Goal: Task Accomplishment & Management: Complete application form

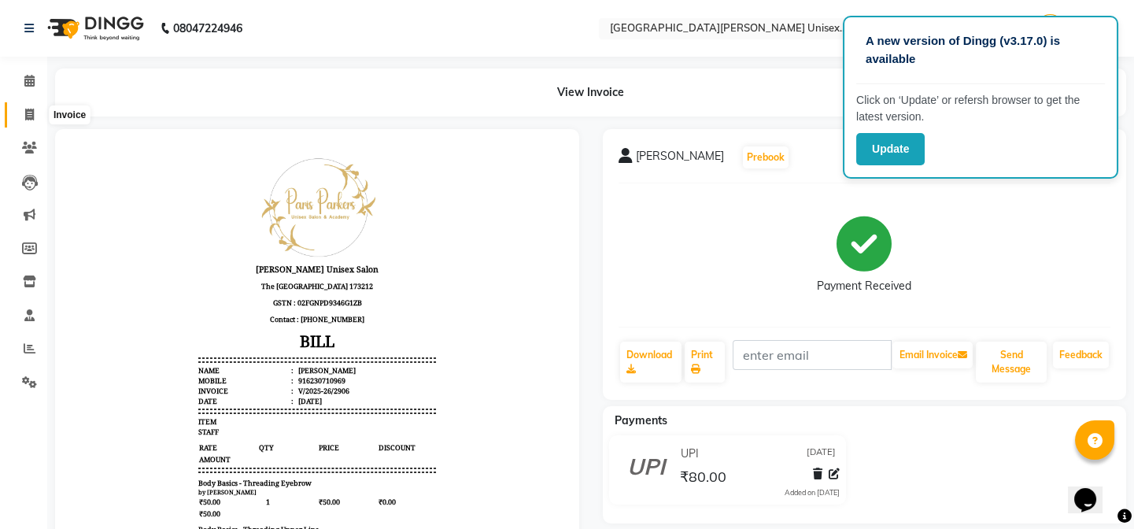
scroll to position [13, 0]
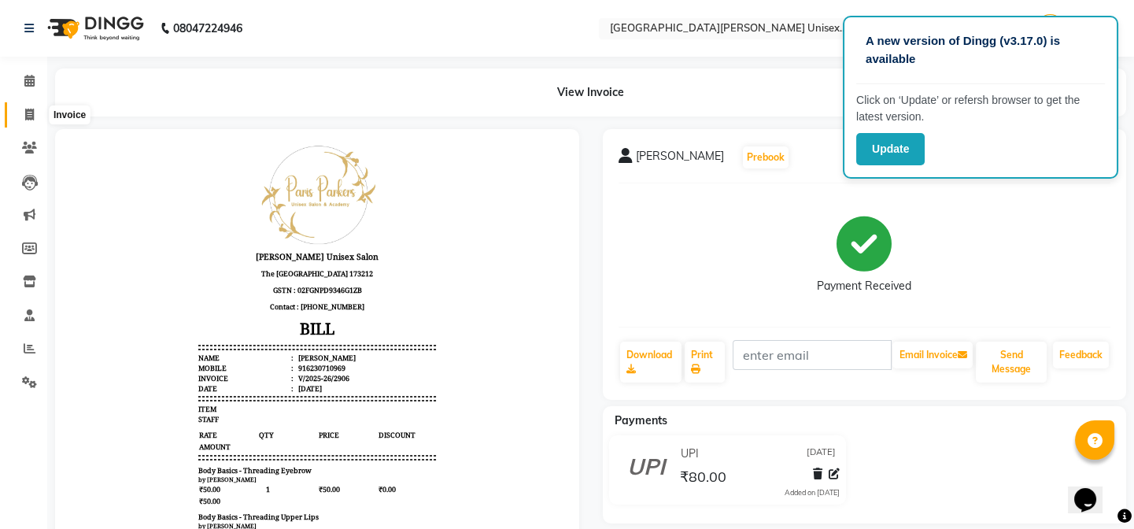
click at [32, 115] on icon at bounding box center [29, 115] width 9 height 12
select select "service"
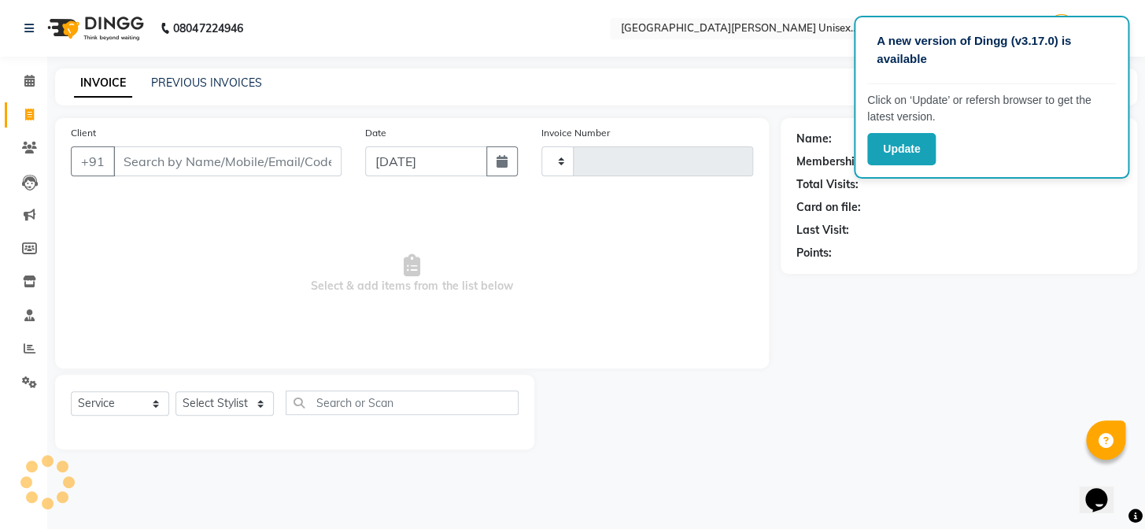
type input "2907"
select select "7055"
click at [228, 170] on input "Client" at bounding box center [227, 161] width 228 height 30
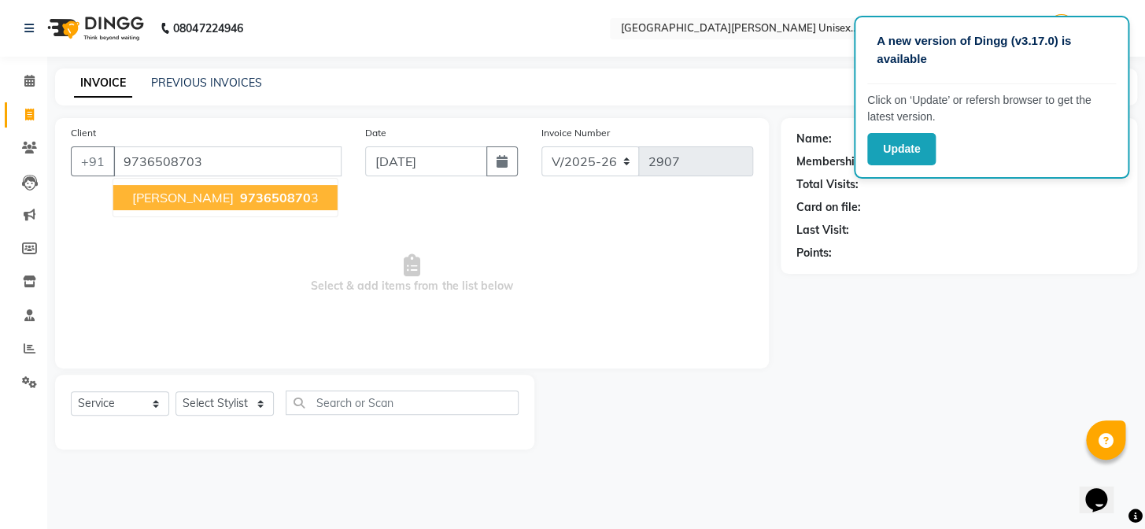
type input "9736508703"
click at [193, 201] on span "gavesh agarwal" at bounding box center [183, 198] width 102 height 16
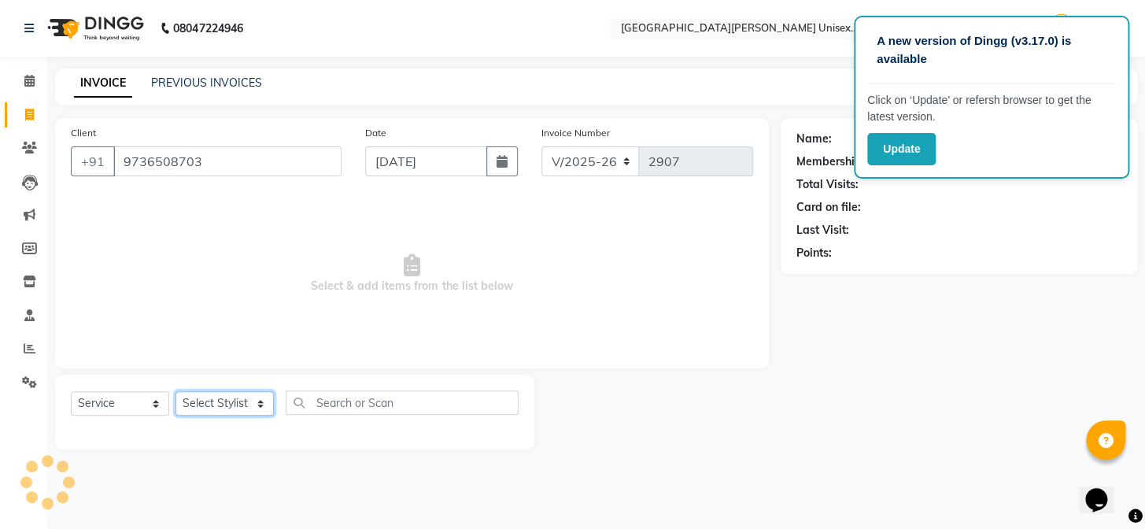
click at [194, 405] on select "Select Stylist anjali [PERSON_NAME] [PERSON_NAME] styler [PERSON_NAME] [PERSON_…" at bounding box center [225, 403] width 98 height 24
select select "80028"
click at [176, 391] on select "Select Stylist anjali [PERSON_NAME] [PERSON_NAME] styler [PERSON_NAME] [PERSON_…" at bounding box center [225, 403] width 98 height 24
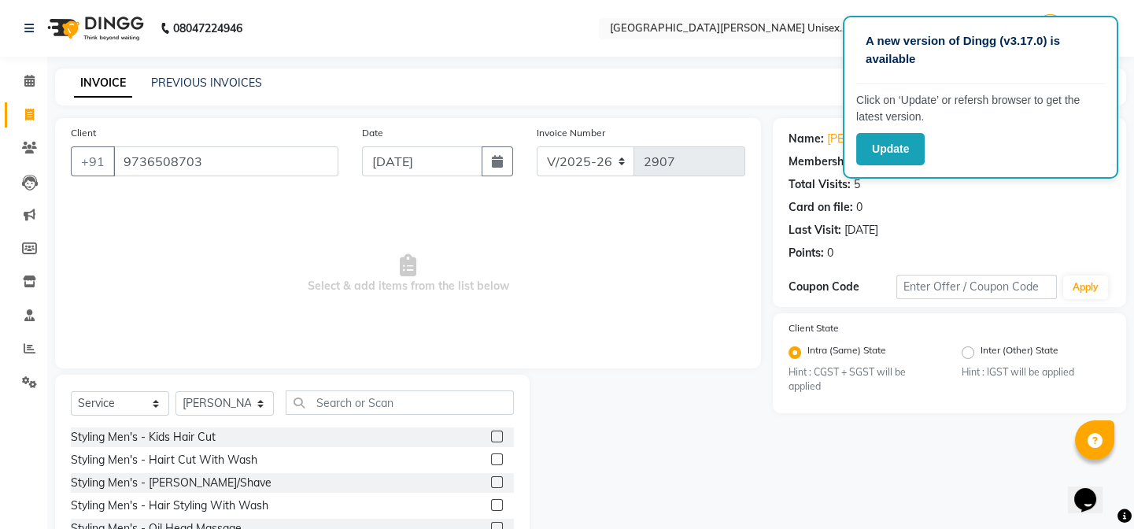
click at [491, 463] on label at bounding box center [497, 459] width 12 height 12
click at [491, 463] on input "checkbox" at bounding box center [496, 460] width 10 height 10
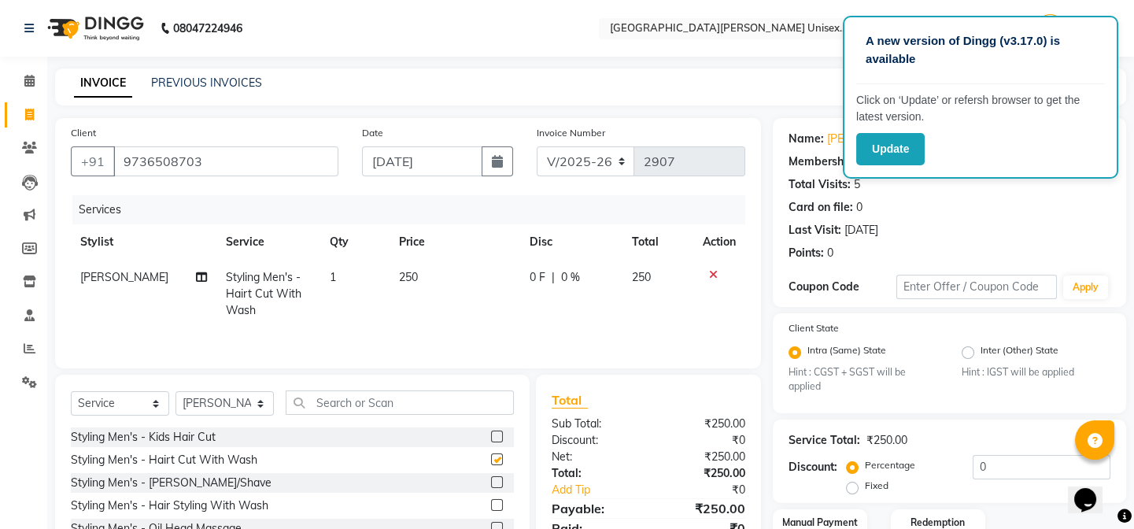
checkbox input "false"
click at [491, 481] on label at bounding box center [497, 482] width 12 height 12
click at [491, 481] on input "checkbox" at bounding box center [496, 483] width 10 height 10
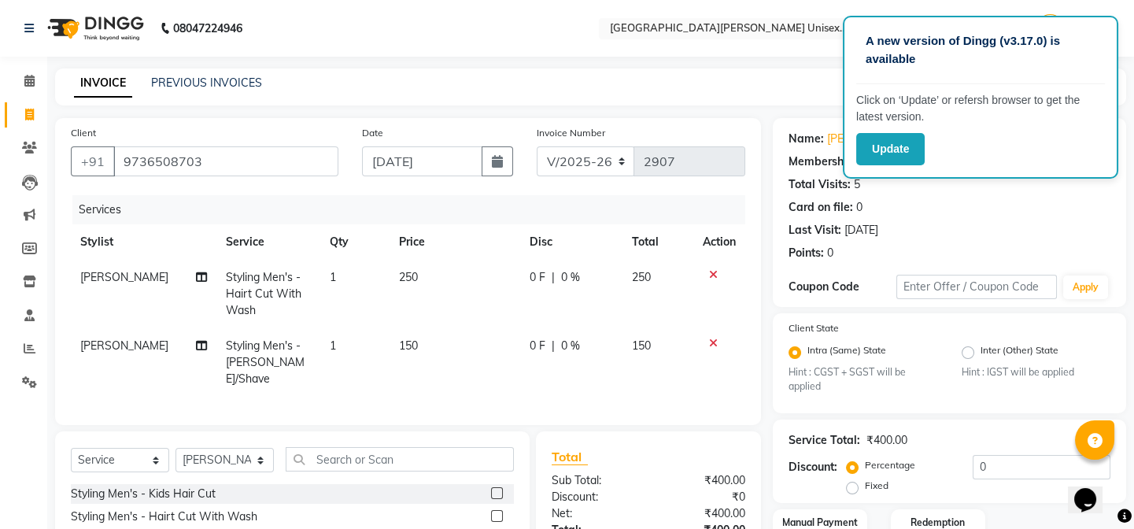
checkbox input "false"
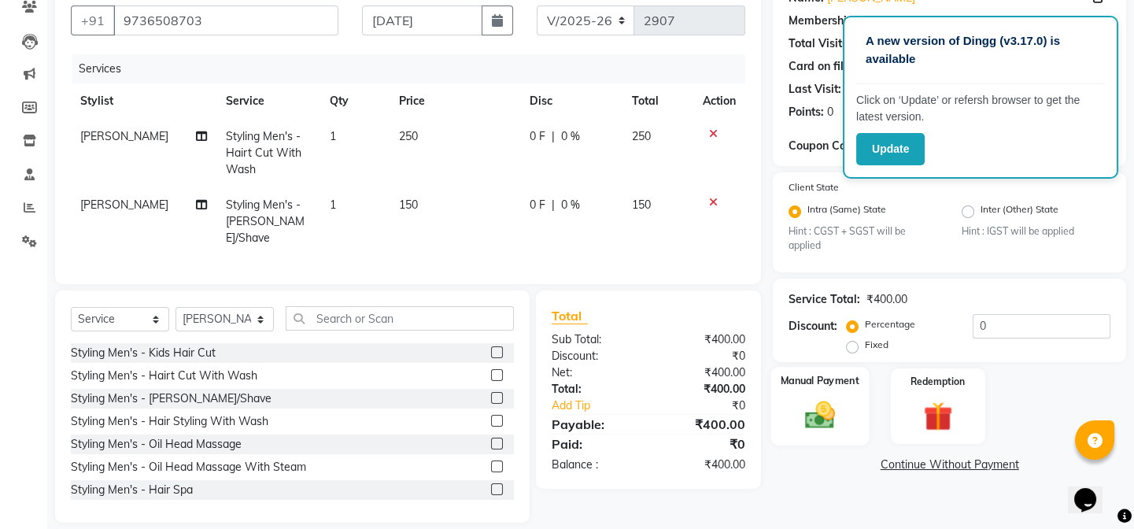
scroll to position [153, 0]
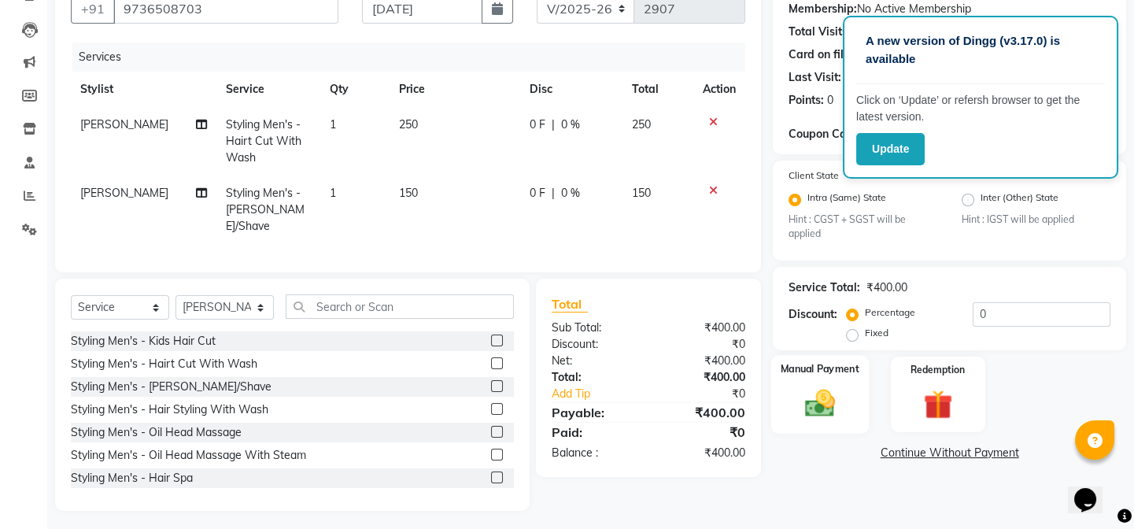
click at [833, 406] on img at bounding box center [820, 403] width 49 height 35
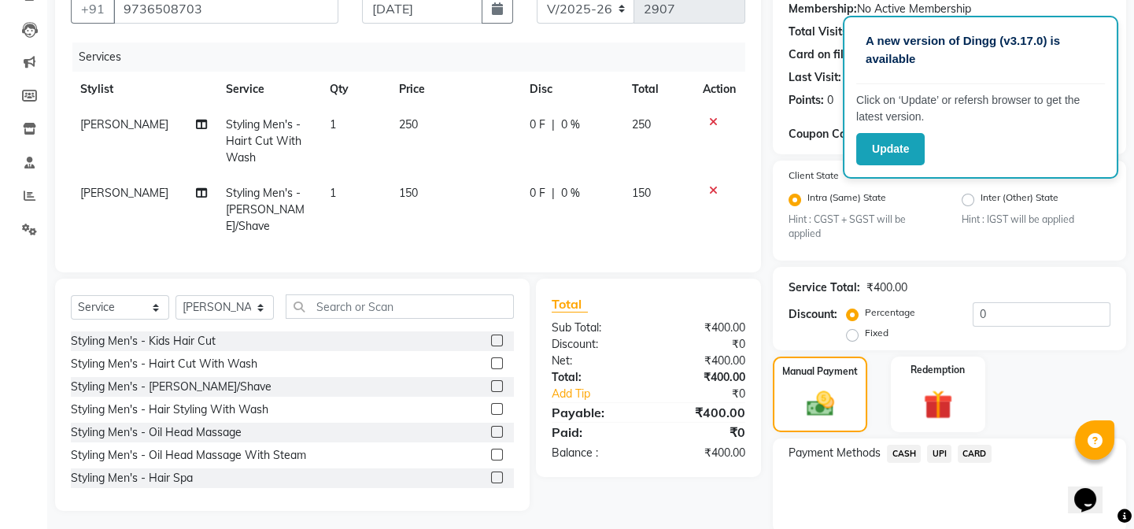
click at [905, 449] on span "CASH" at bounding box center [904, 454] width 34 height 18
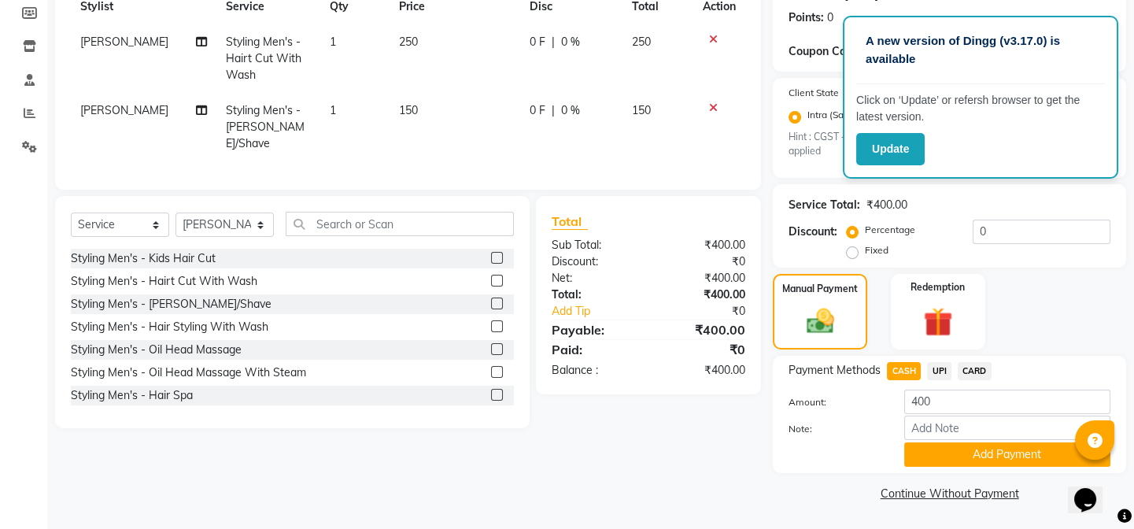
scroll to position [236, 0]
click at [929, 453] on button "Add Payment" at bounding box center [1007, 454] width 206 height 24
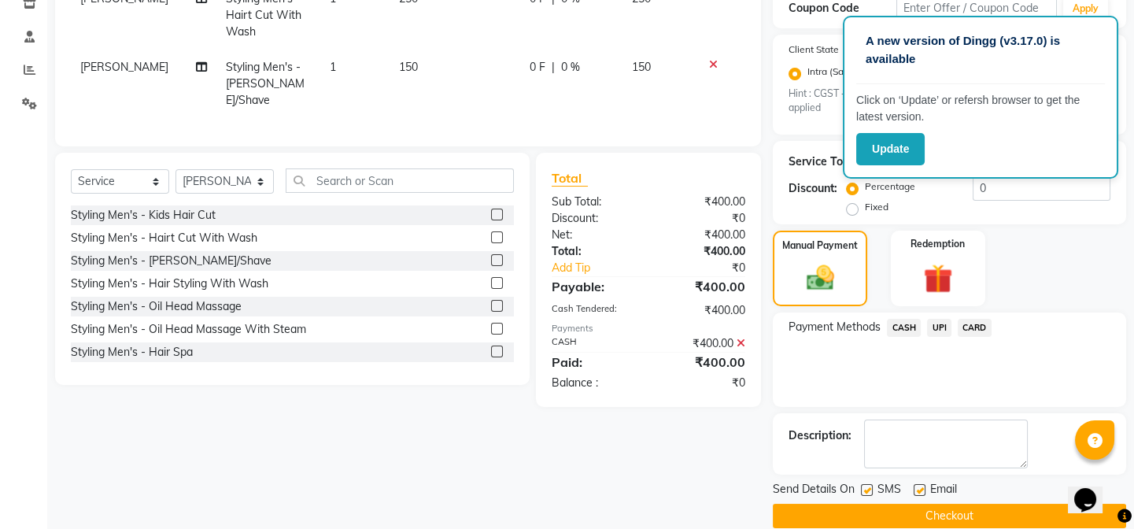
scroll to position [301, 0]
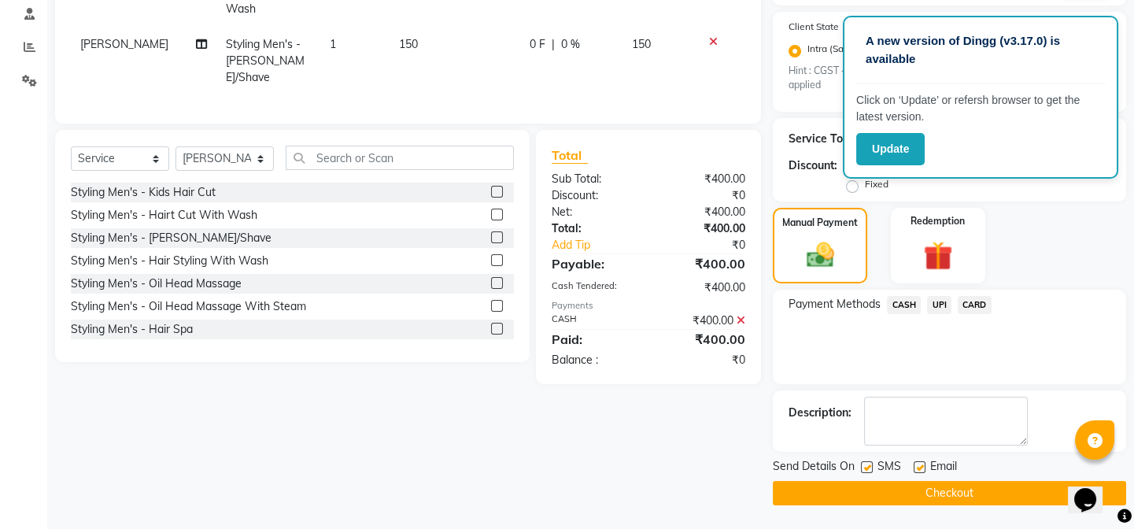
click at [907, 488] on button "Checkout" at bounding box center [949, 493] width 353 height 24
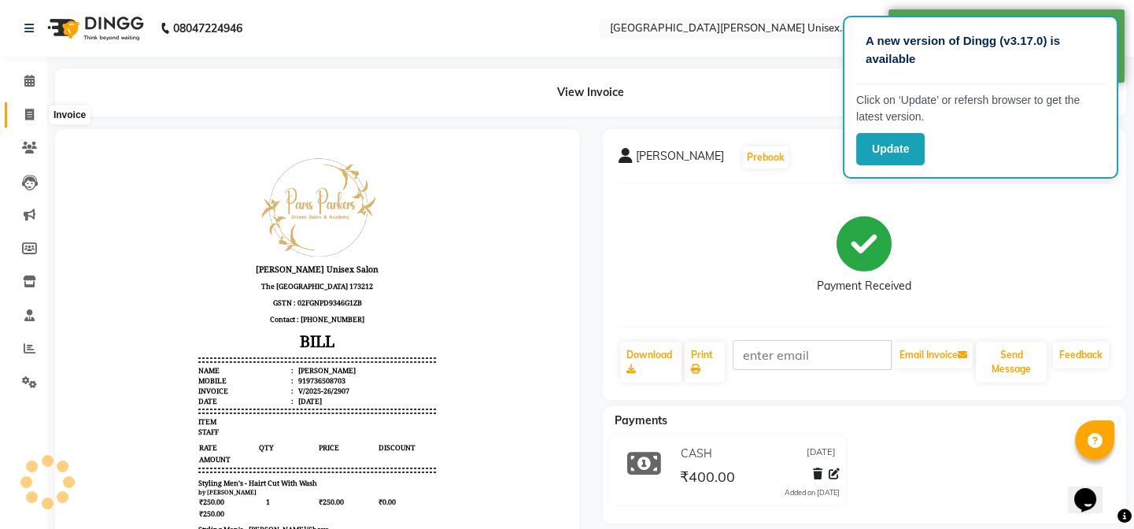
click at [25, 113] on icon at bounding box center [29, 115] width 9 height 12
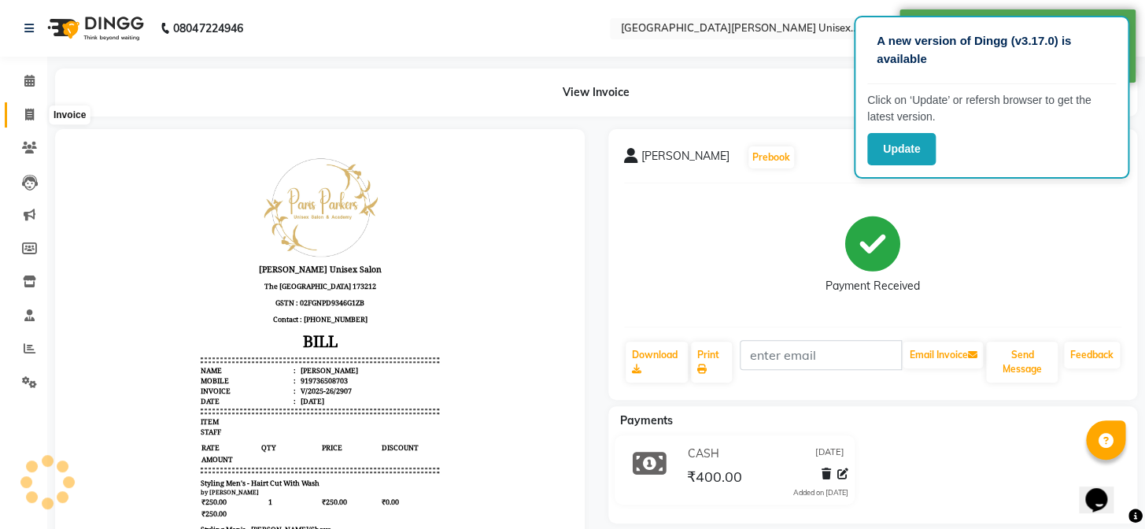
select select "service"
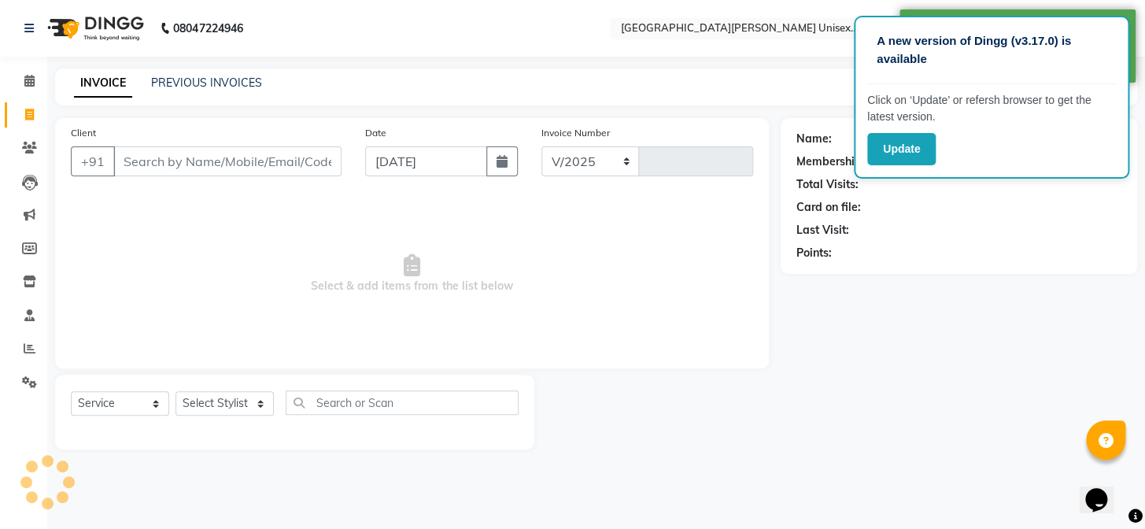
select select "7055"
type input "2908"
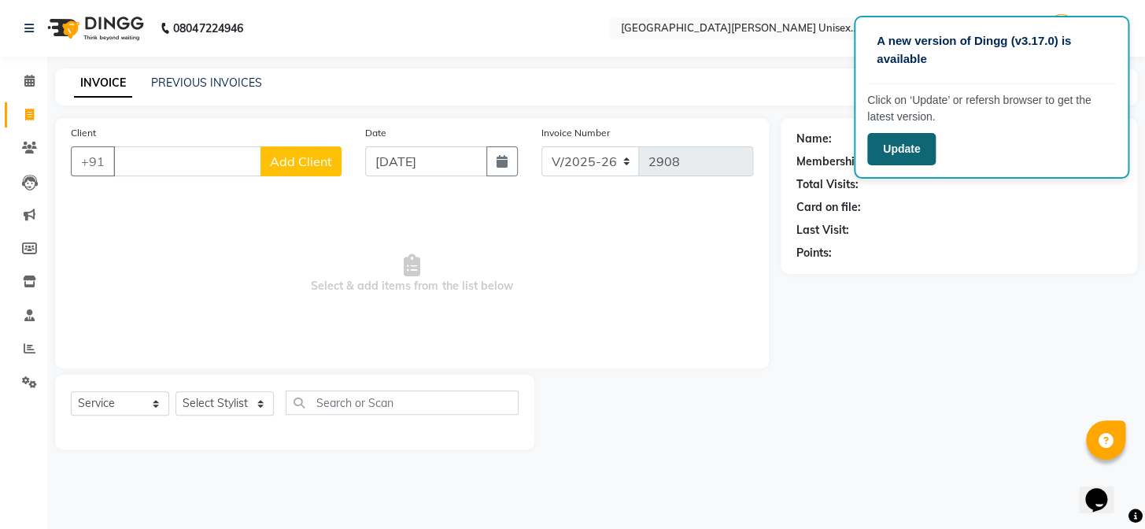
click at [905, 142] on button "Update" at bounding box center [901, 149] width 68 height 32
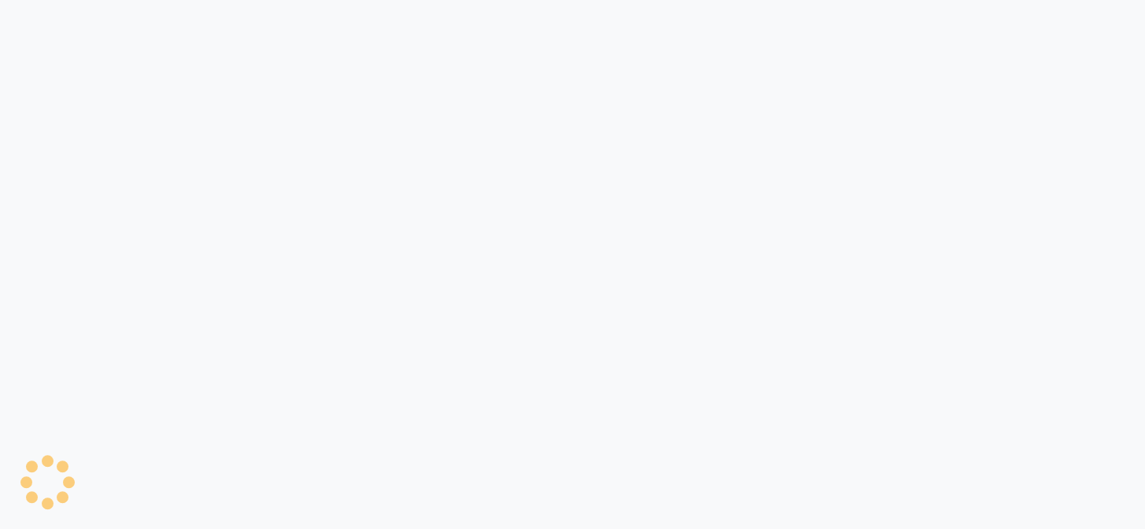
select select "service"
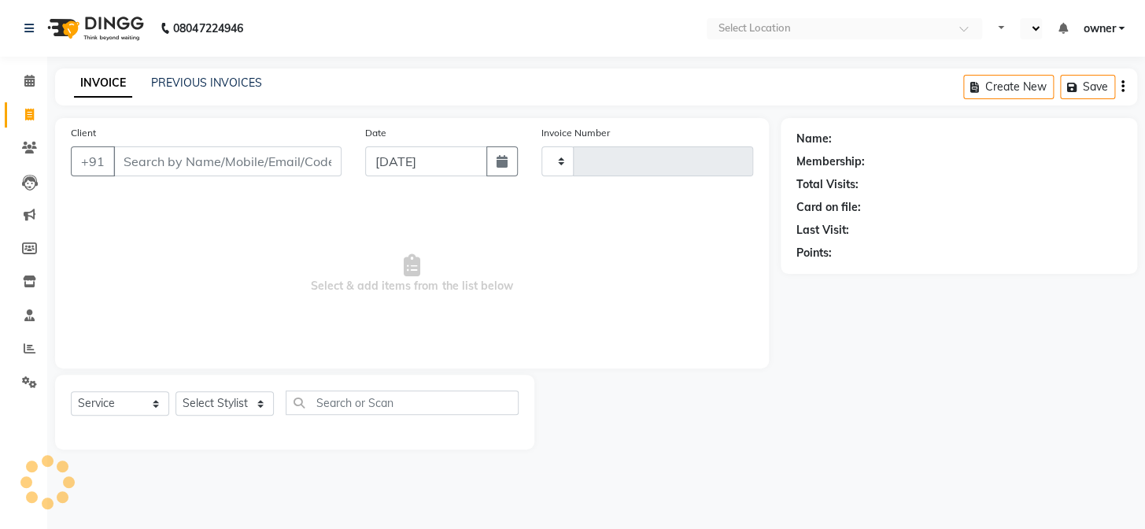
type input "2908"
select select "en"
select select "7055"
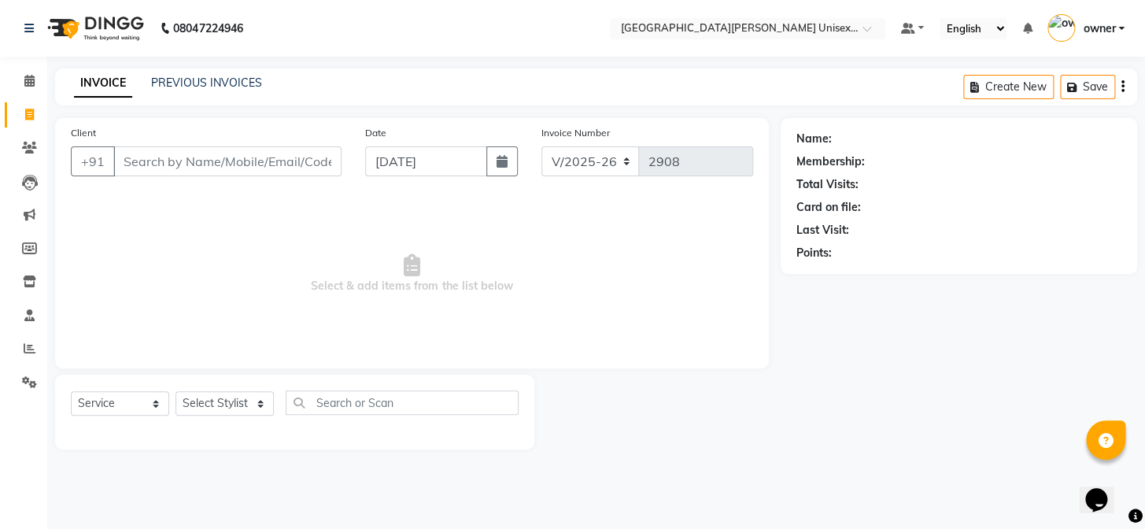
click at [188, 161] on input "Client" at bounding box center [227, 161] width 228 height 30
type input "7807257802"
click at [318, 164] on span "Add Client" at bounding box center [301, 161] width 62 height 16
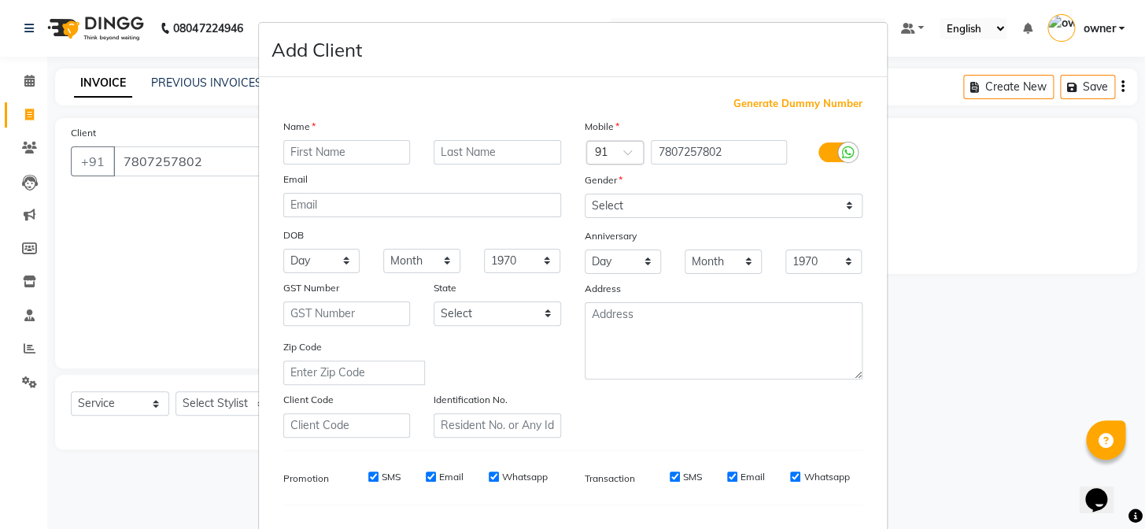
click at [334, 155] on input "text" at bounding box center [346, 152] width 127 height 24
type input "[PERSON_NAME]"
click at [729, 202] on select "Select [DEMOGRAPHIC_DATA] [DEMOGRAPHIC_DATA] Other Prefer Not To Say" at bounding box center [724, 206] width 278 height 24
select select "[DEMOGRAPHIC_DATA]"
click at [585, 194] on select "Select [DEMOGRAPHIC_DATA] [DEMOGRAPHIC_DATA] Other Prefer Not To Say" at bounding box center [724, 206] width 278 height 24
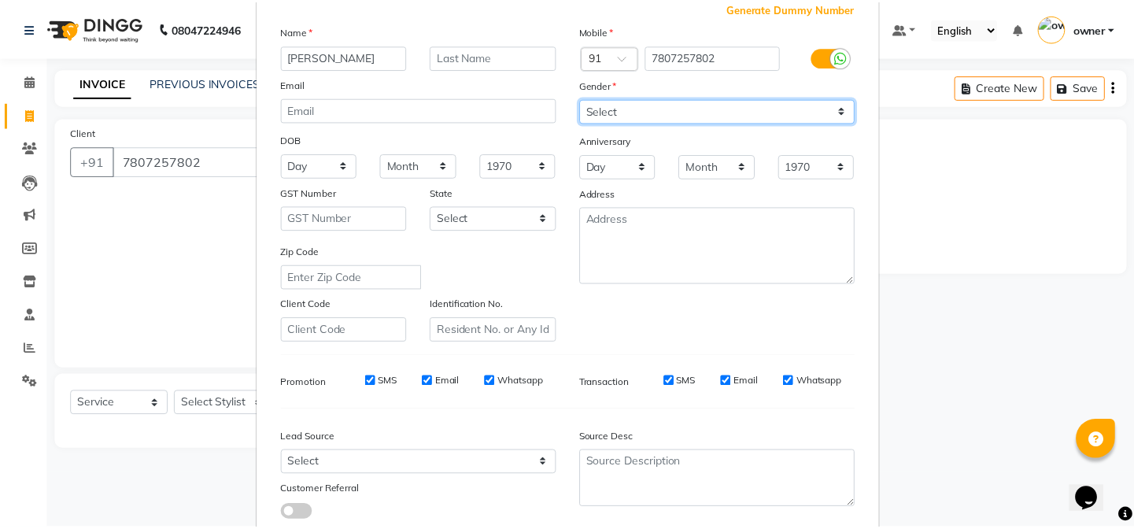
scroll to position [202, 0]
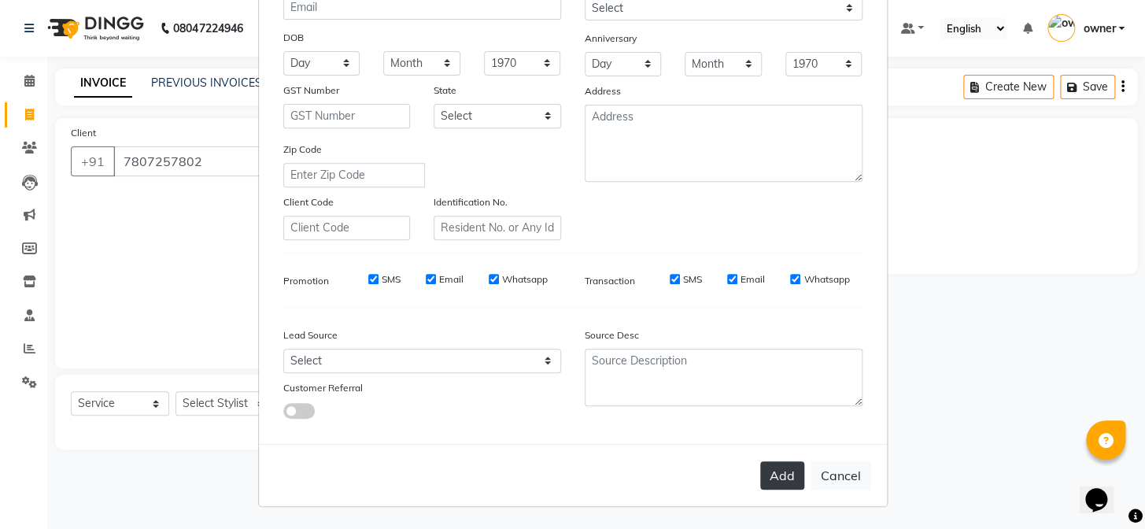
click at [778, 469] on button "Add" at bounding box center [782, 475] width 44 height 28
select select
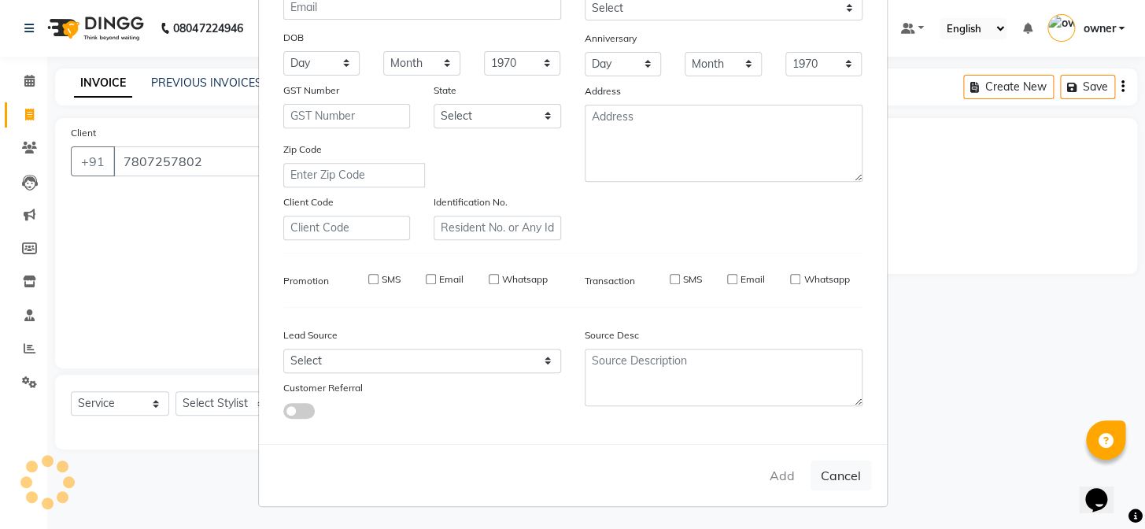
select select
checkbox input "false"
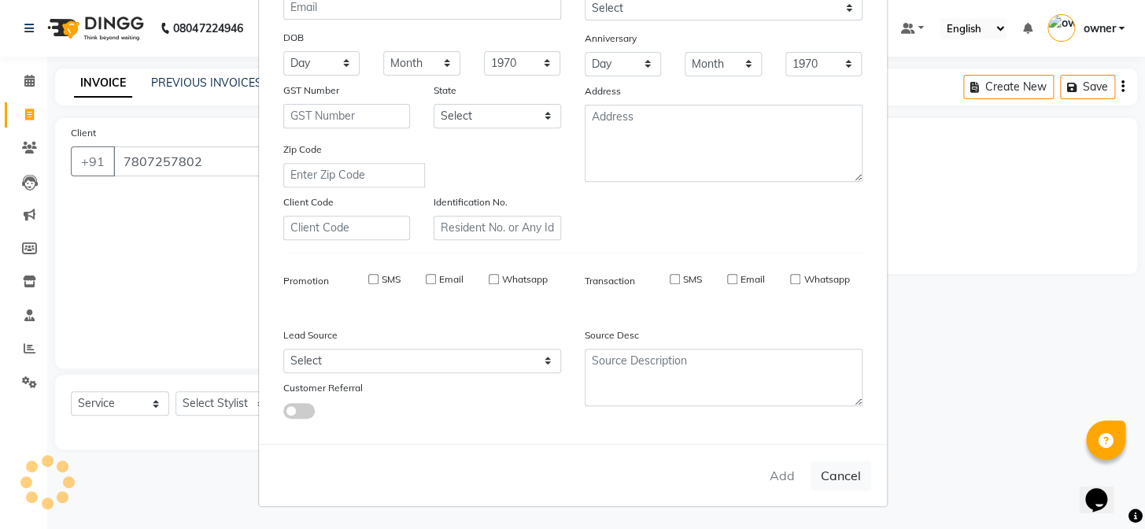
checkbox input "false"
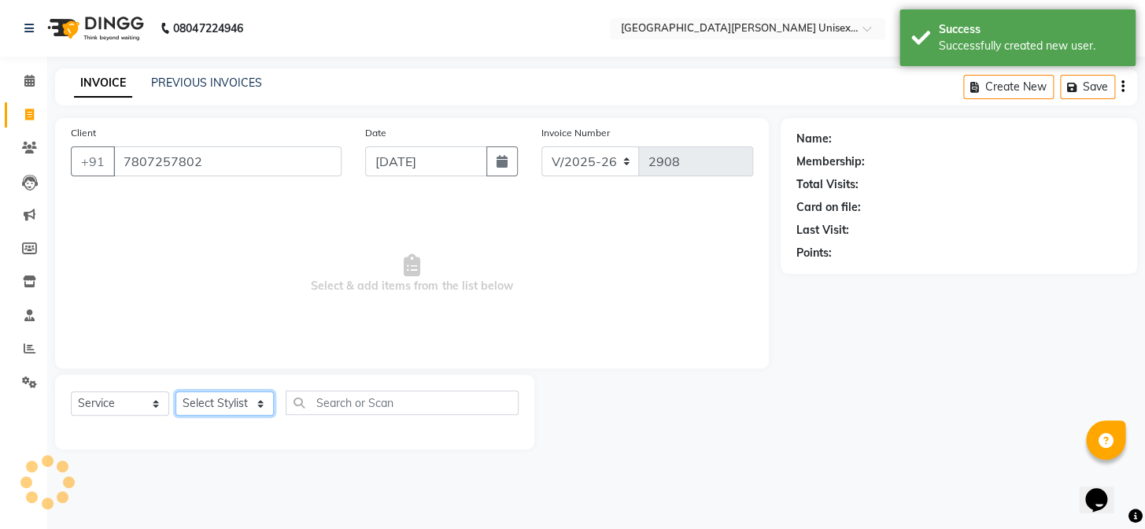
click at [198, 408] on select "Select Stylist anjali [PERSON_NAME] [PERSON_NAME] styler [PERSON_NAME] [PERSON_…" at bounding box center [225, 403] width 98 height 24
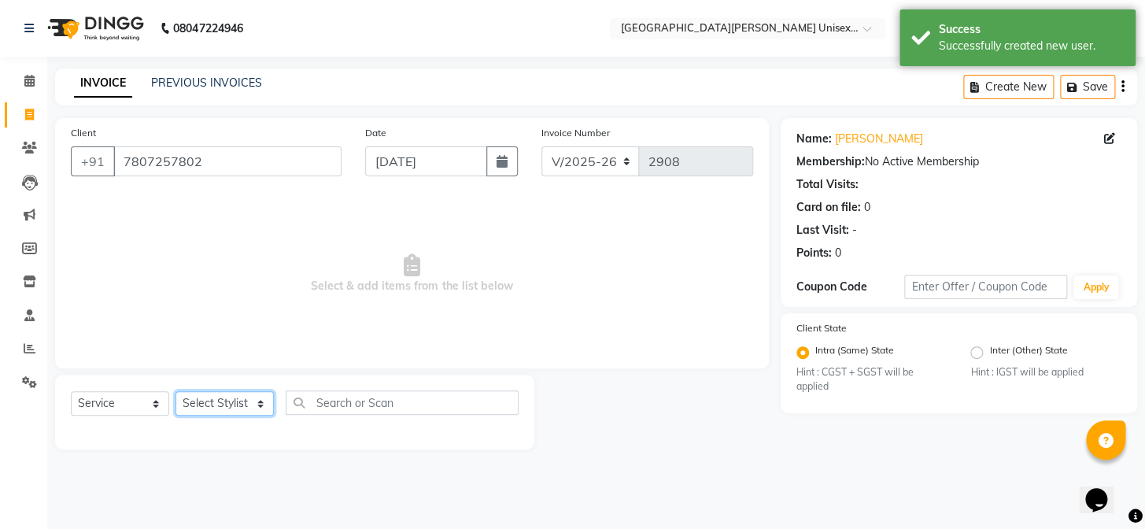
select select "58734"
click at [176, 391] on select "Select Stylist anjali [PERSON_NAME] [PERSON_NAME] styler [PERSON_NAME] [PERSON_…" at bounding box center [225, 403] width 98 height 24
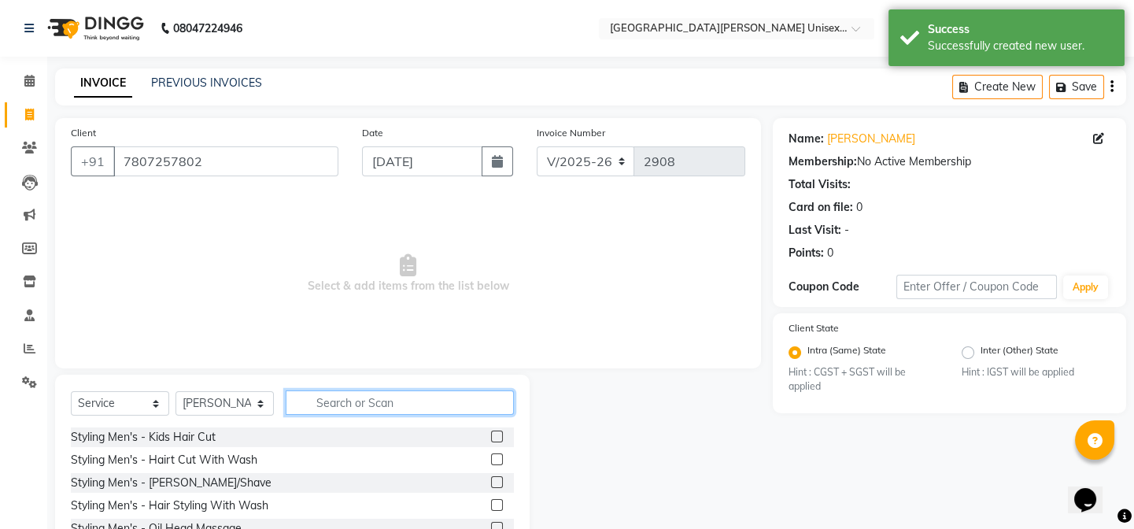
click at [331, 402] on input "text" at bounding box center [400, 402] width 228 height 24
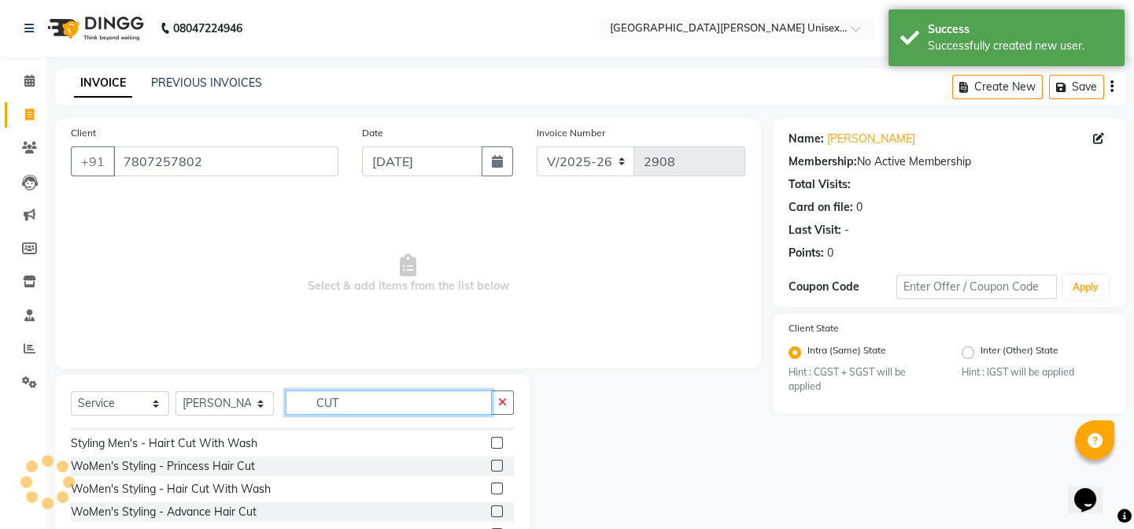
scroll to position [24, 0]
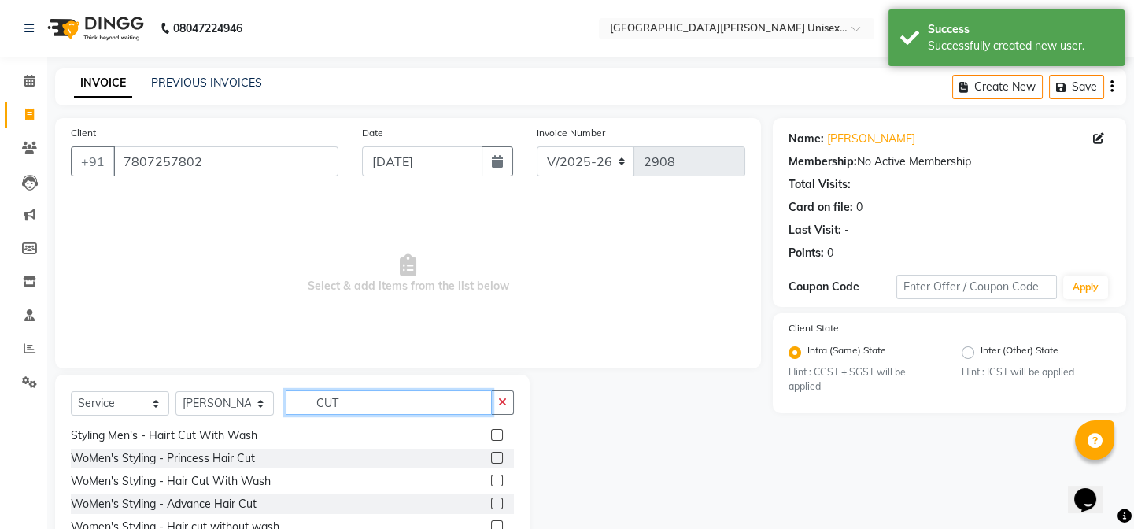
type input "CUT"
click at [491, 480] on label at bounding box center [497, 481] width 12 height 12
click at [491, 480] on input "checkbox" at bounding box center [496, 481] width 10 height 10
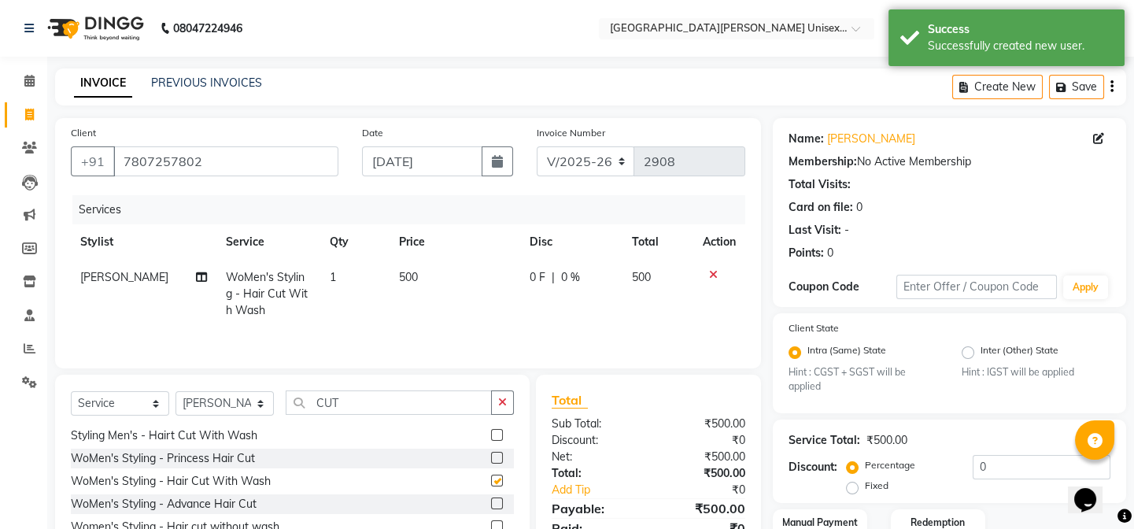
checkbox input "false"
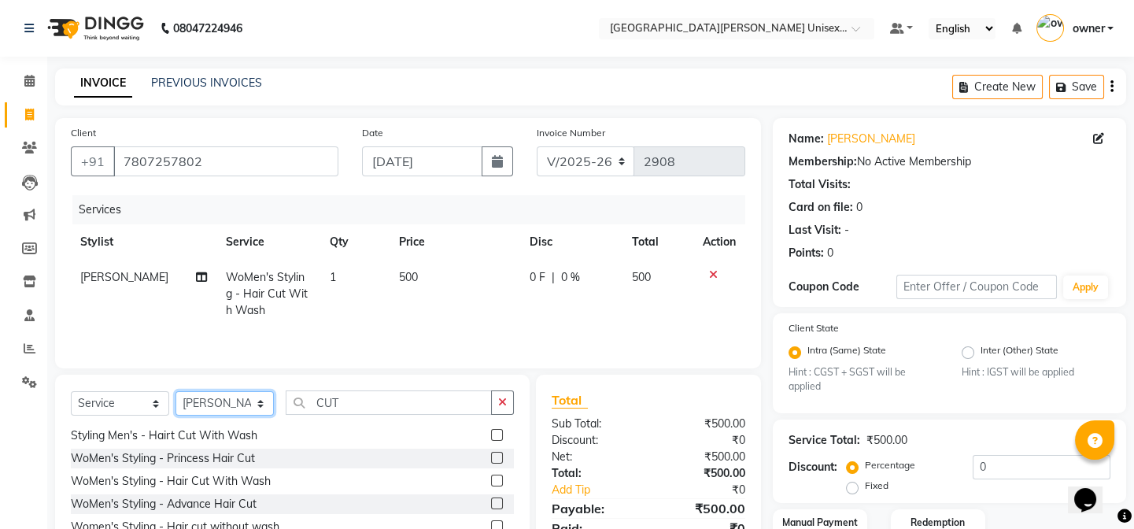
click at [228, 406] on select "Select Stylist anjali [PERSON_NAME] [PERSON_NAME] styler [PERSON_NAME] [PERSON_…" at bounding box center [225, 403] width 98 height 24
select select "63843"
click at [176, 391] on select "Select Stylist anjali [PERSON_NAME] [PERSON_NAME] styler [PERSON_NAME] [PERSON_…" at bounding box center [225, 403] width 98 height 24
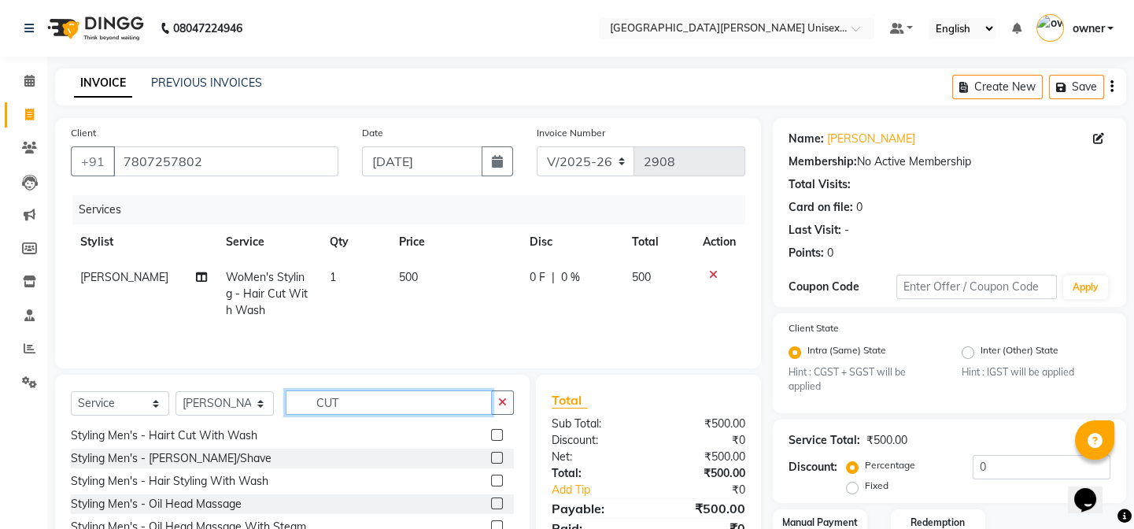
click at [387, 399] on input "CUT" at bounding box center [389, 402] width 206 height 24
type input "C"
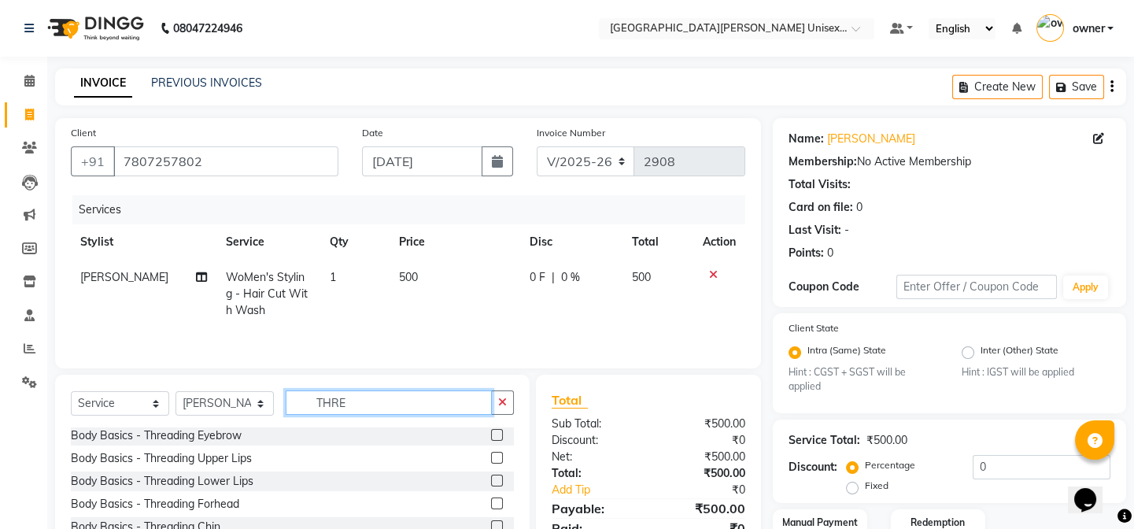
type input "THRE"
click at [491, 433] on label at bounding box center [497, 435] width 12 height 12
click at [491, 433] on input "checkbox" at bounding box center [496, 435] width 10 height 10
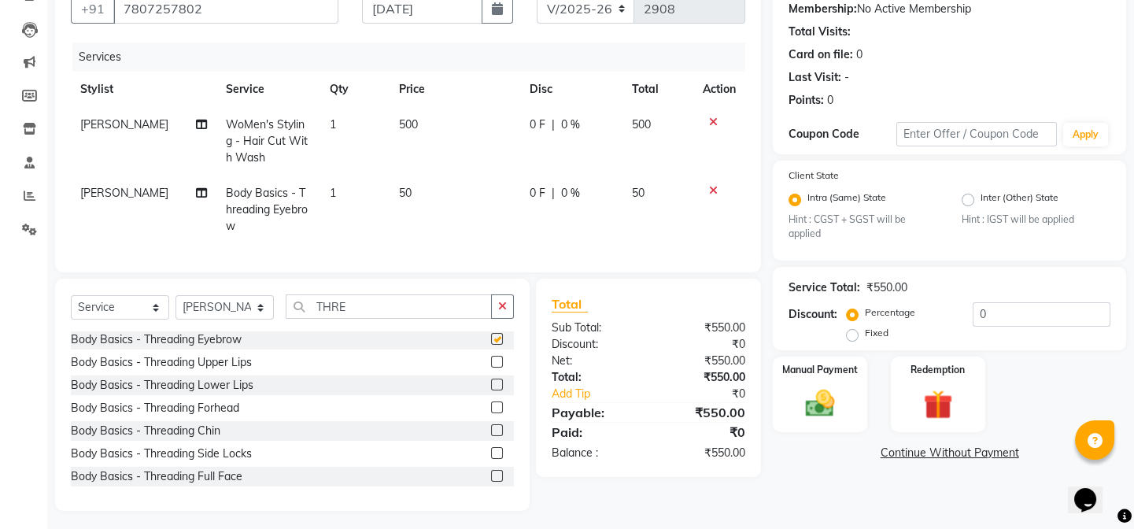
checkbox input "false"
click at [853, 419] on div "Manual Payment" at bounding box center [820, 394] width 98 height 78
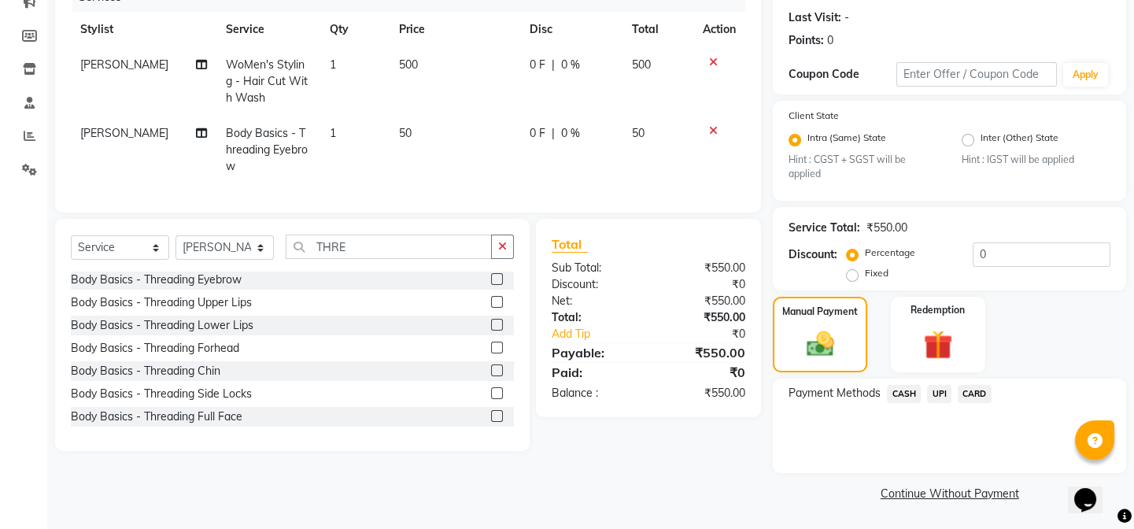
click at [934, 396] on span "UPI" at bounding box center [939, 394] width 24 height 18
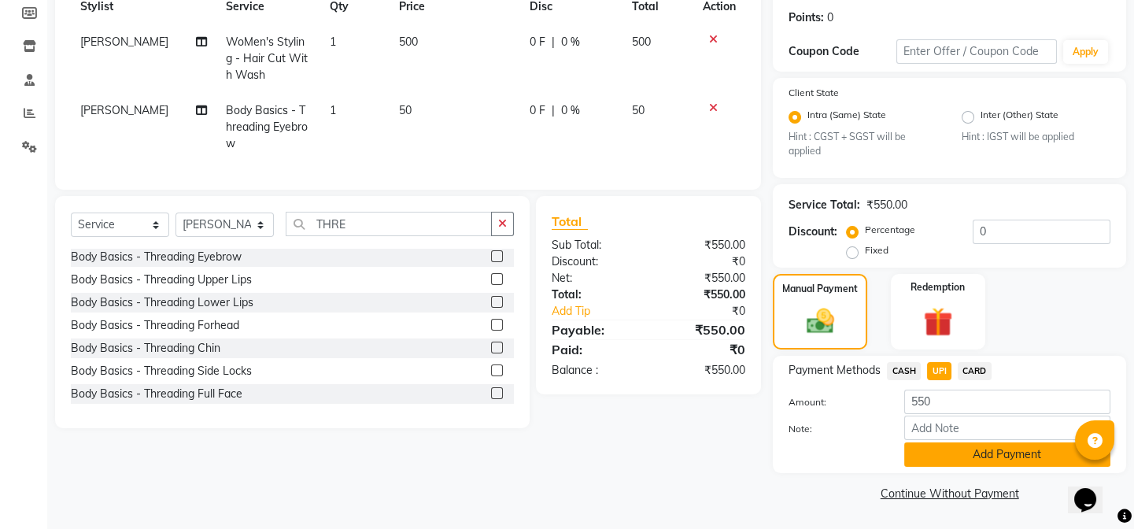
click at [951, 464] on button "Add Payment" at bounding box center [1007, 454] width 206 height 24
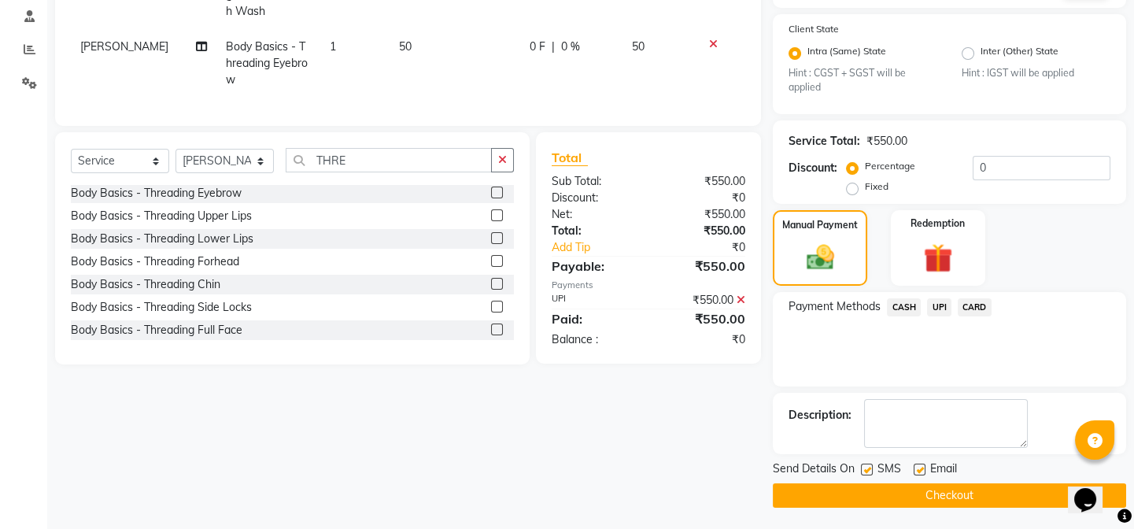
scroll to position [301, 0]
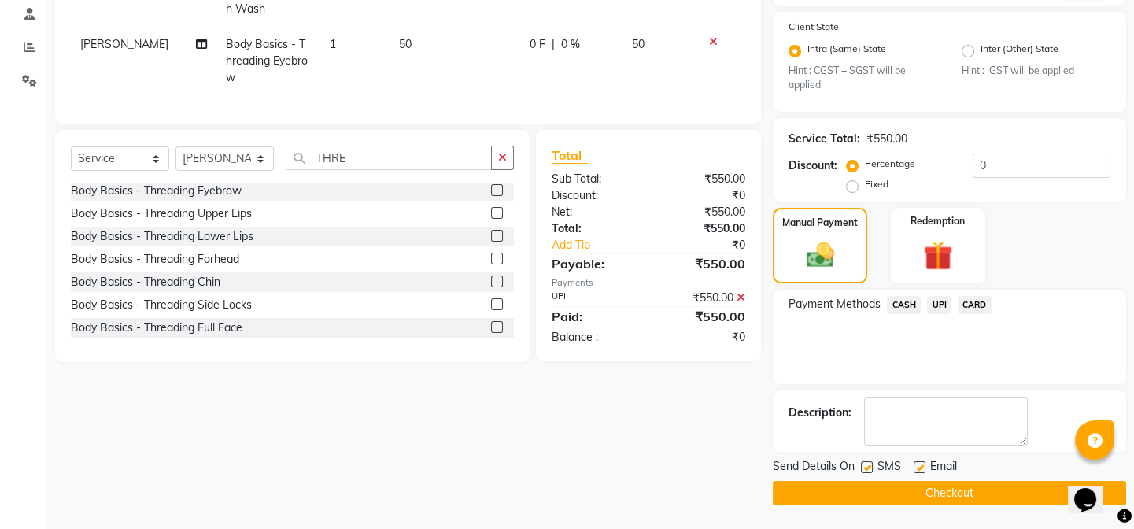
click at [875, 490] on button "Checkout" at bounding box center [949, 493] width 353 height 24
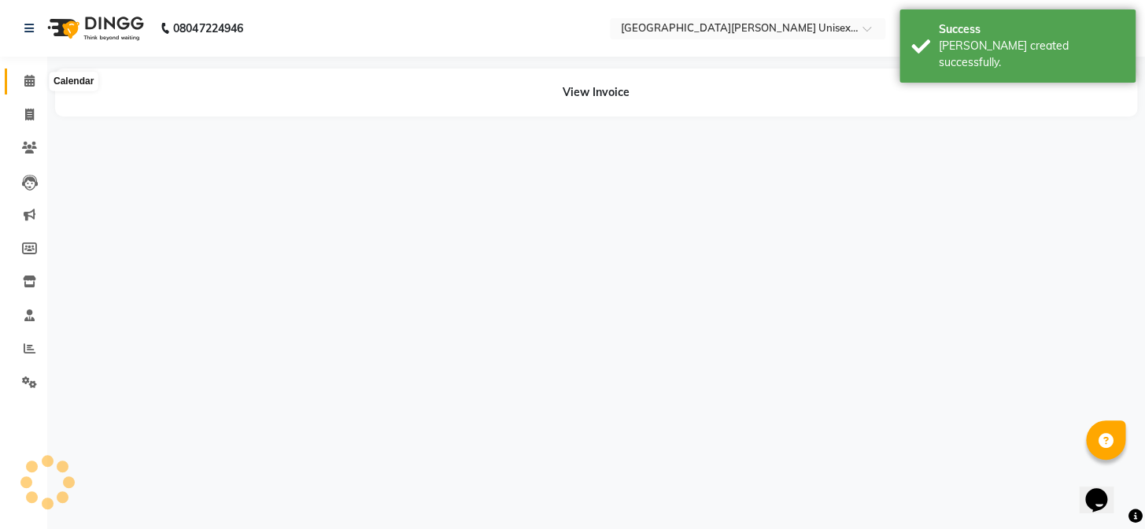
click at [25, 86] on icon at bounding box center [29, 81] width 10 height 12
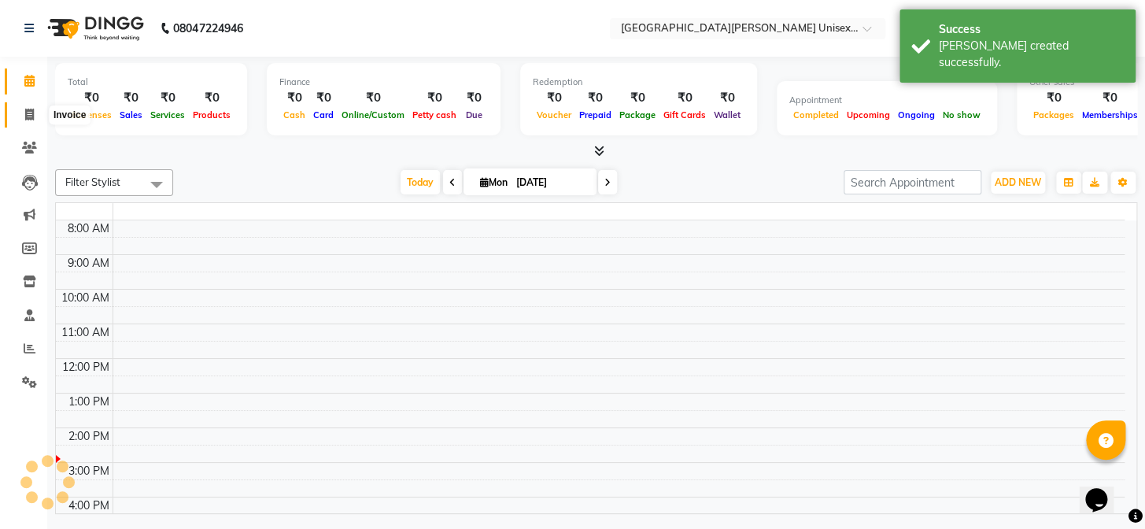
click at [25, 118] on icon at bounding box center [29, 115] width 9 height 12
select select "service"
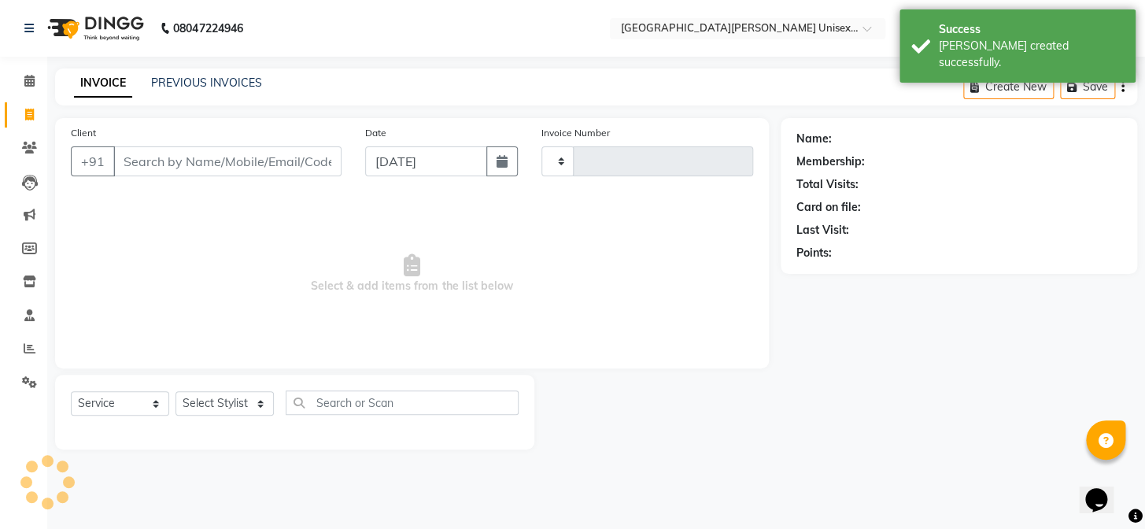
type input "2909"
select select "7055"
click at [167, 164] on input "Client" at bounding box center [227, 161] width 228 height 30
